Goal: Find specific page/section: Find specific page/section

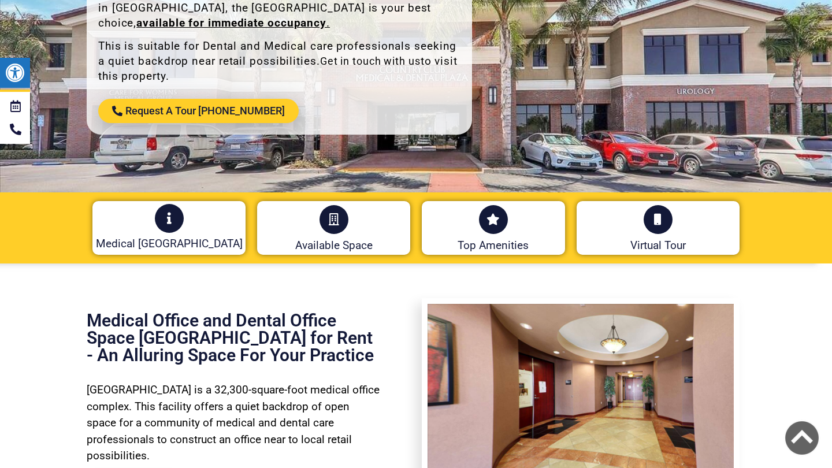
scroll to position [264, 0]
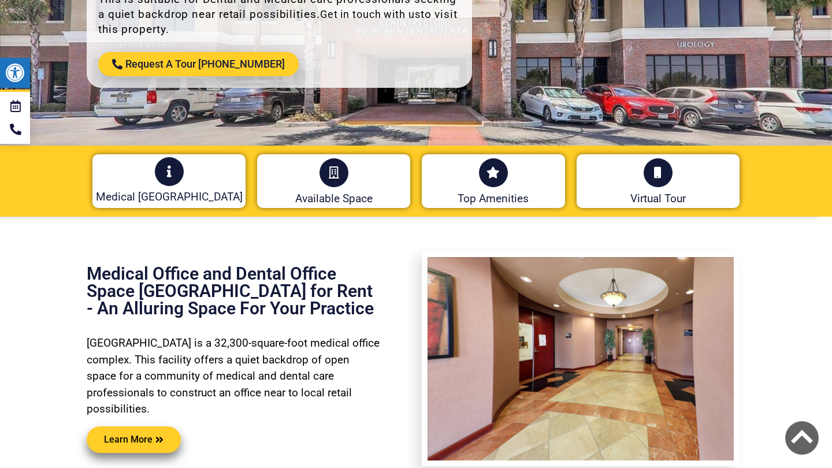
click at [356, 187] on div at bounding box center [333, 175] width 153 height 34
click at [339, 176] on icon at bounding box center [334, 172] width 13 height 13
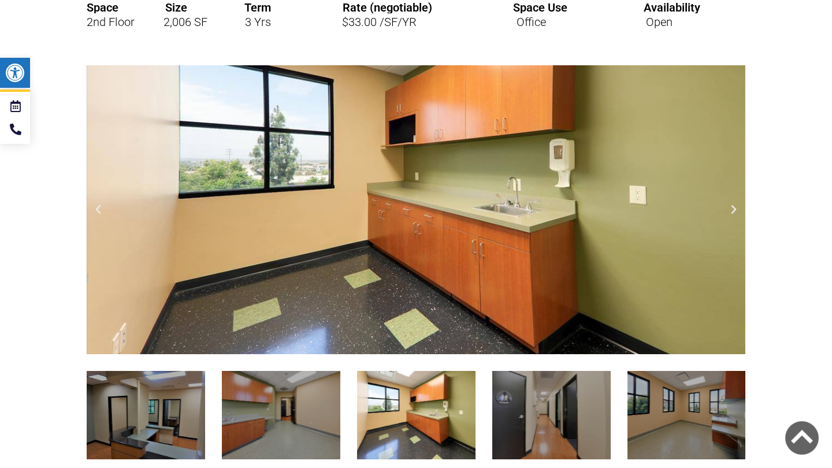
scroll to position [1605, 0]
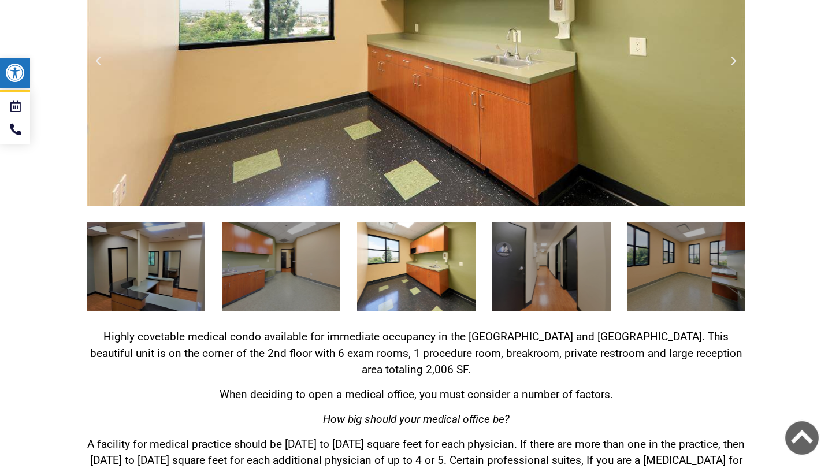
click at [399, 295] on div "Chino Hills Country Club Medical and Dental Plaza Available Office Space - Medi…" at bounding box center [416, 267] width 118 height 89
click at [510, 292] on div "5 / 7" at bounding box center [551, 267] width 118 height 89
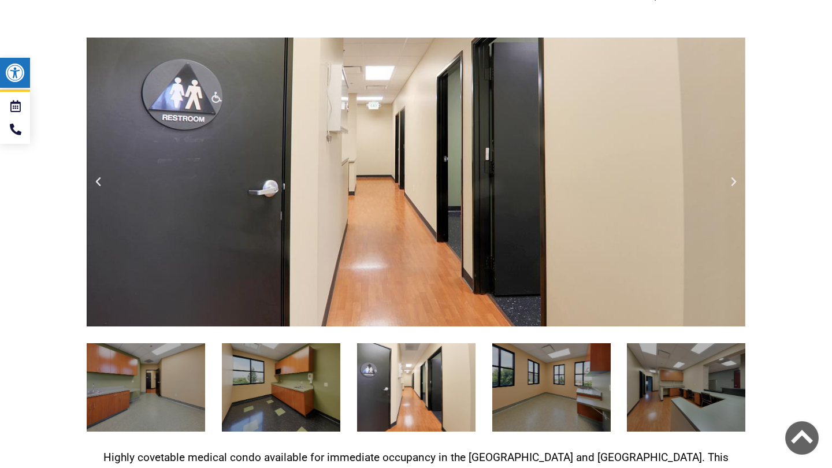
scroll to position [1477, 0]
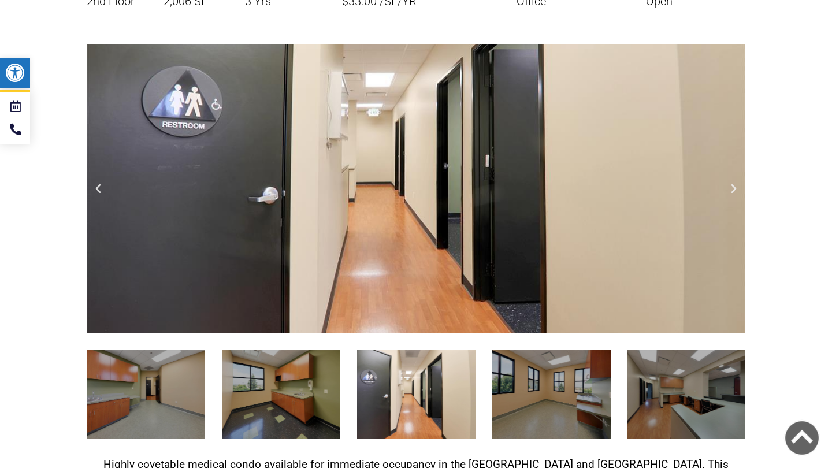
click at [730, 184] on icon "Next slide" at bounding box center [734, 189] width 12 height 12
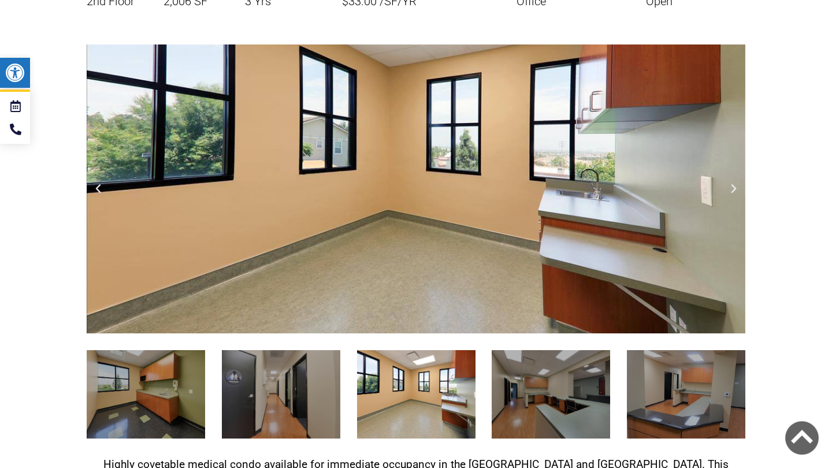
click at [730, 184] on icon "Next slide" at bounding box center [734, 189] width 12 height 12
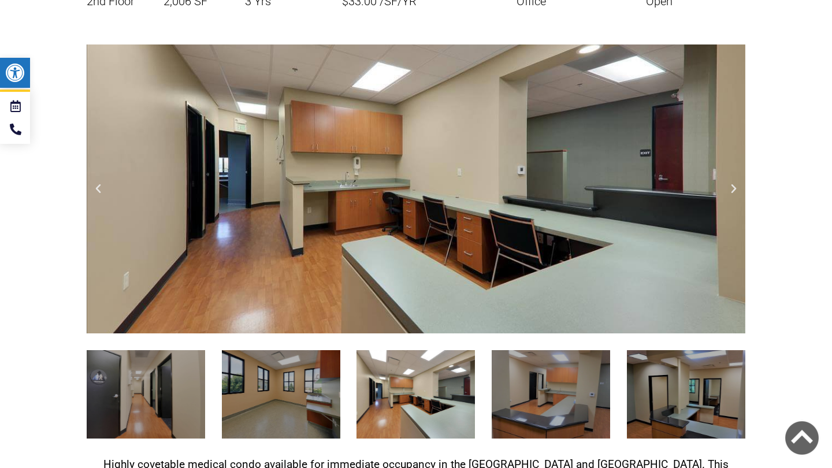
click at [731, 184] on icon "Next slide" at bounding box center [734, 189] width 12 height 12
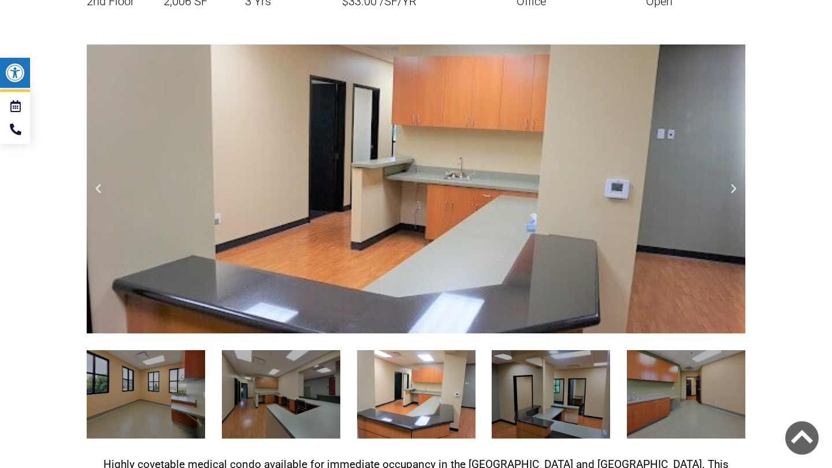
click at [736, 187] on icon "Next slide" at bounding box center [734, 189] width 12 height 12
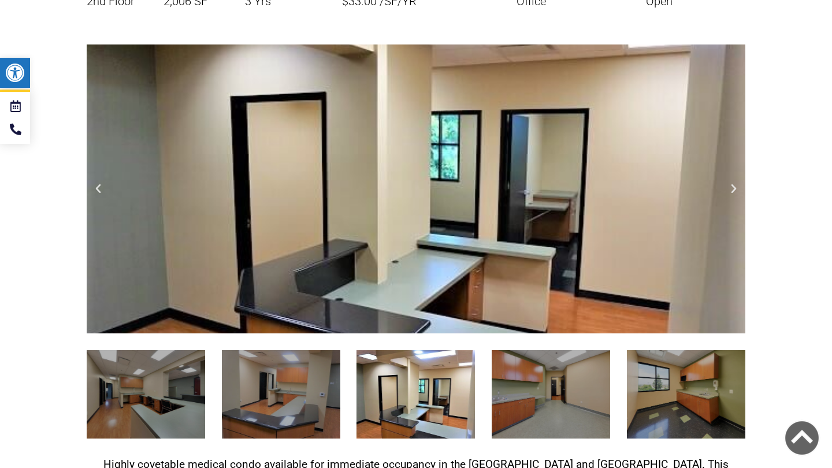
scroll to position [264, 0]
